Goal: Obtain resource: Obtain resource

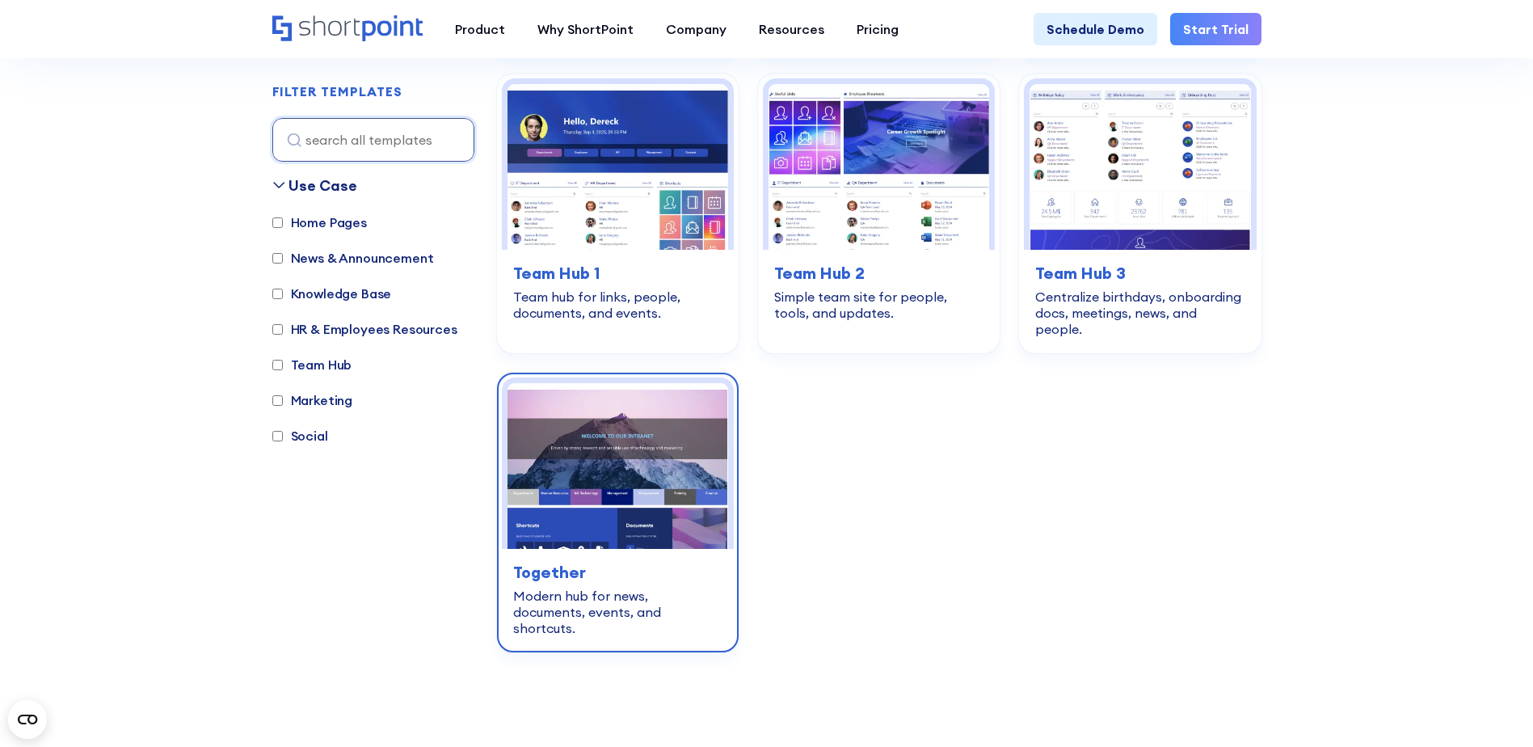
scroll to position [2505, 0]
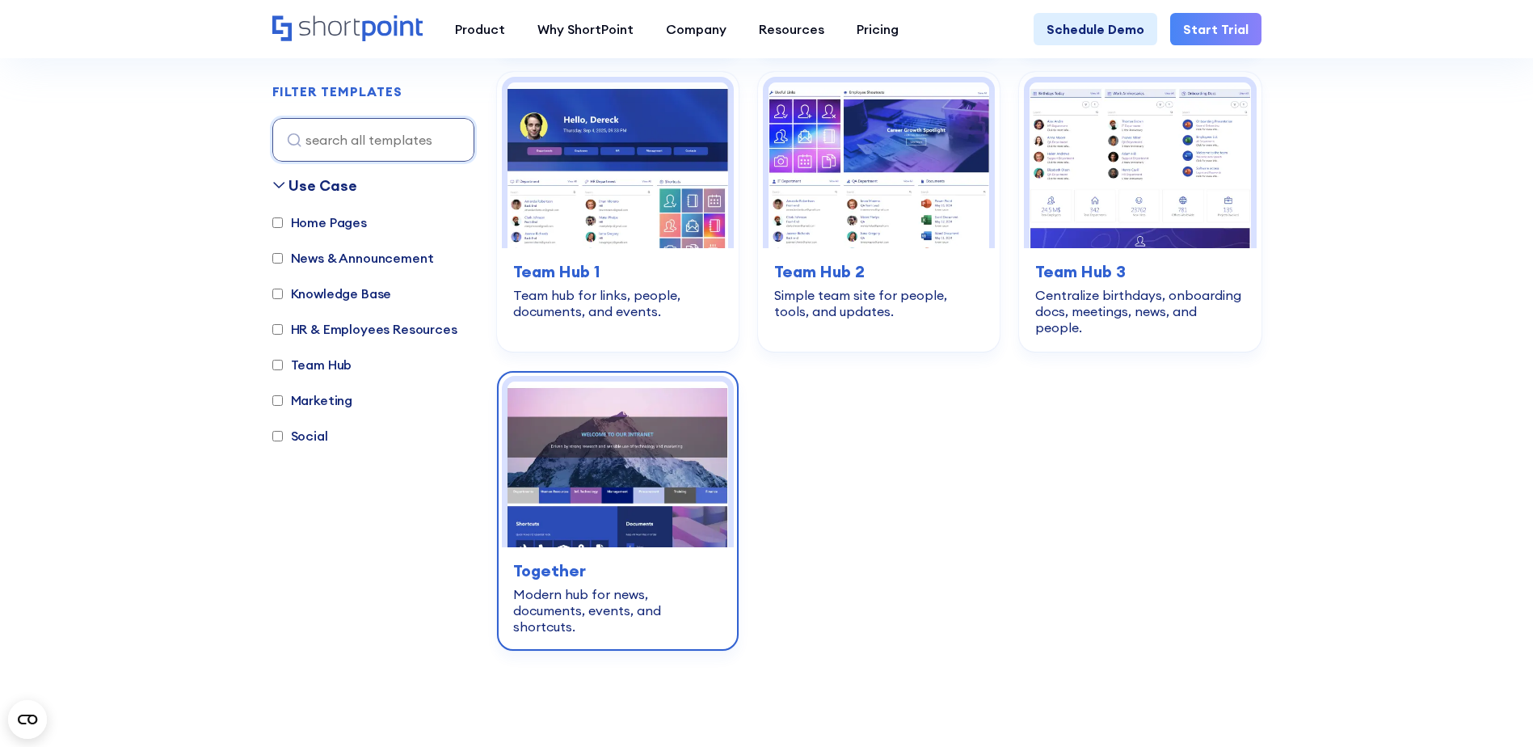
click at [632, 461] on img at bounding box center [618, 464] width 221 height 166
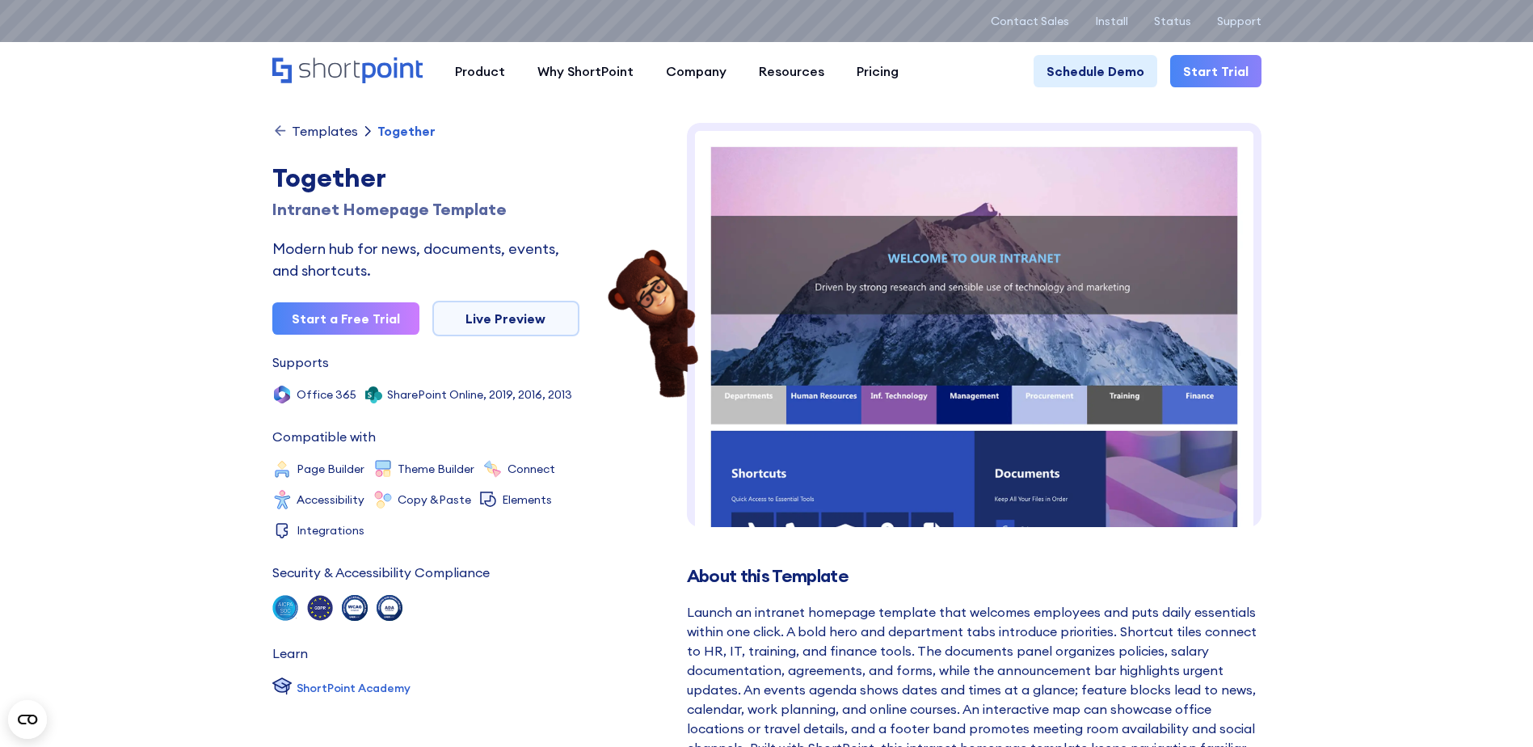
click at [946, 246] on img at bounding box center [974, 733] width 575 height 1220
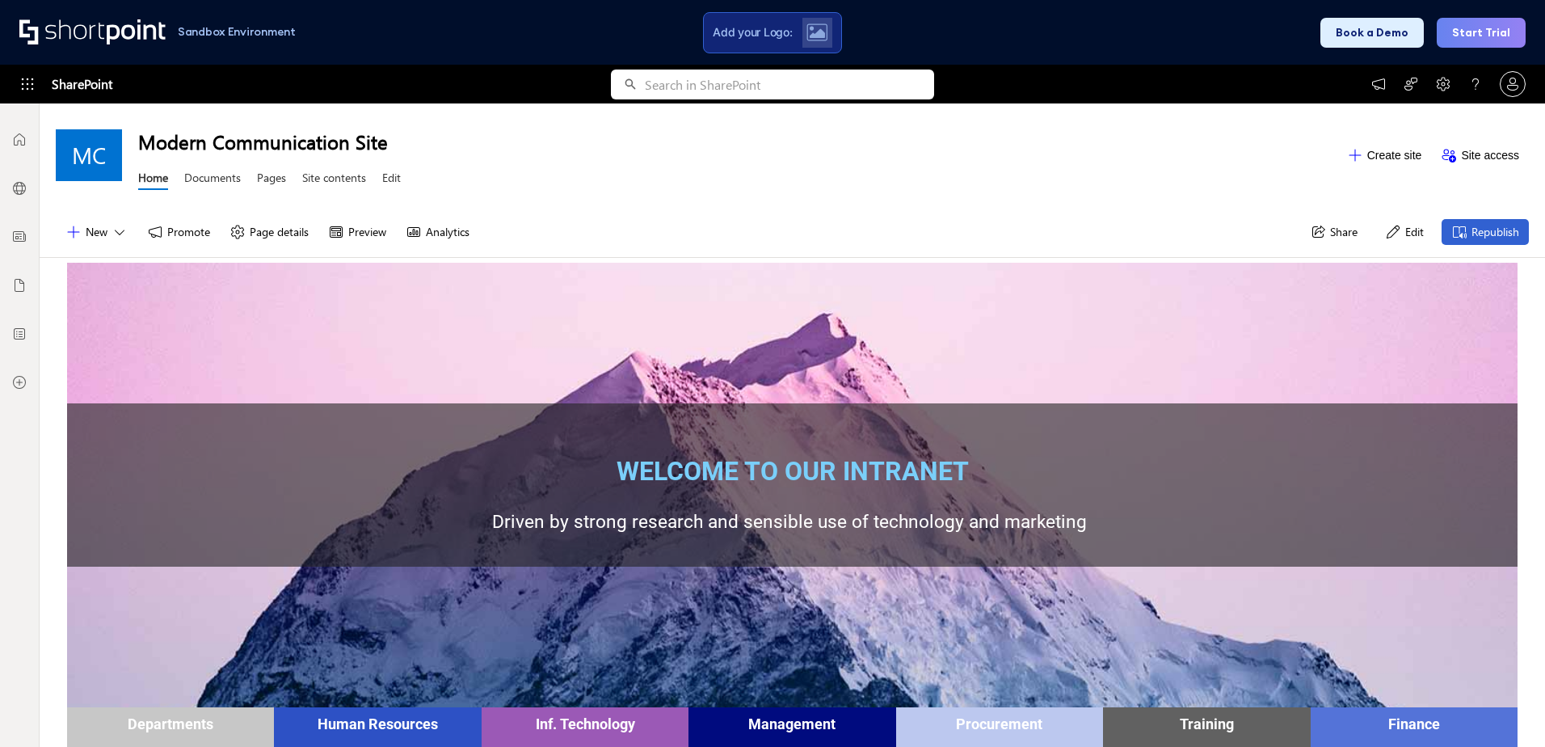
scroll to position [162, 0]
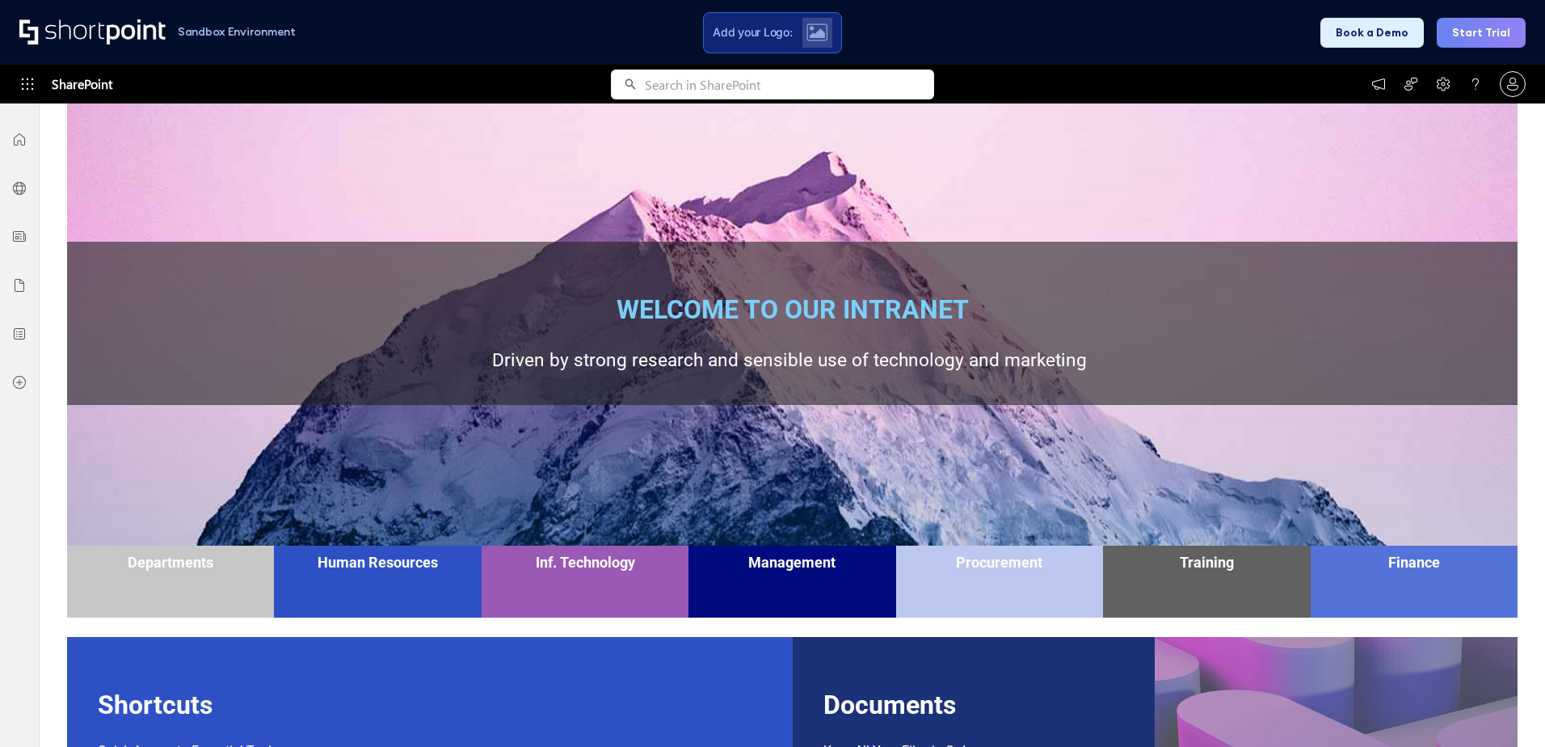
click at [175, 559] on div "Departments" at bounding box center [170, 562] width 199 height 17
click at [174, 565] on div "Departments" at bounding box center [170, 562] width 199 height 17
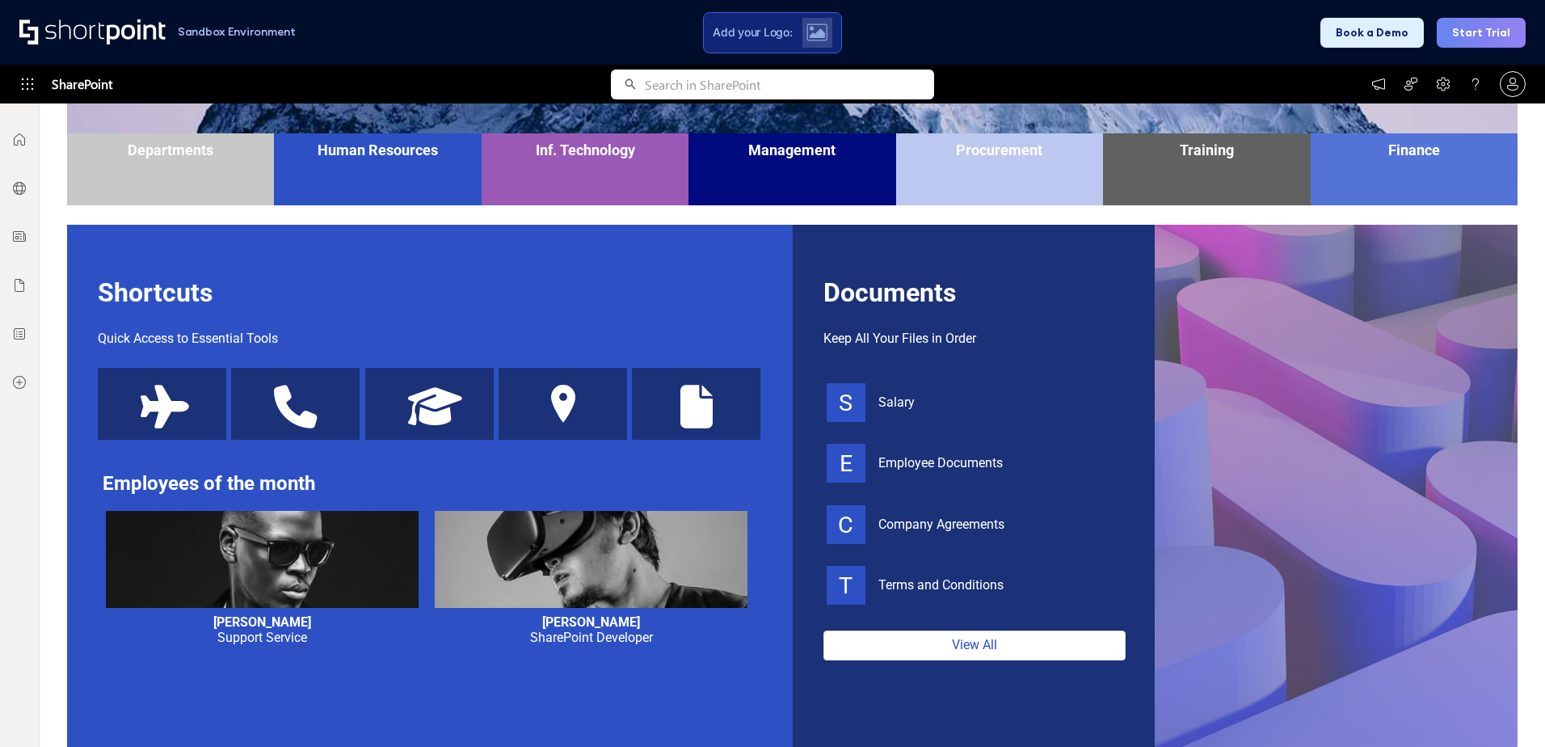
scroll to position [323, 0]
